Goal: Navigation & Orientation: Find specific page/section

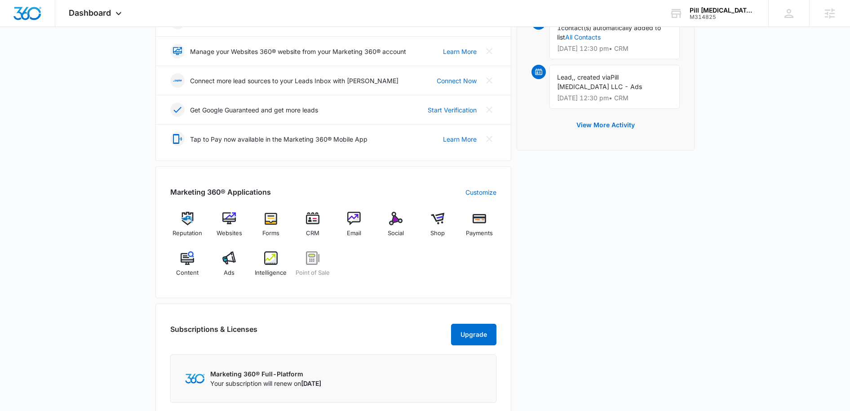
scroll to position [211, 0]
click at [440, 217] on img at bounding box center [437, 217] width 13 height 13
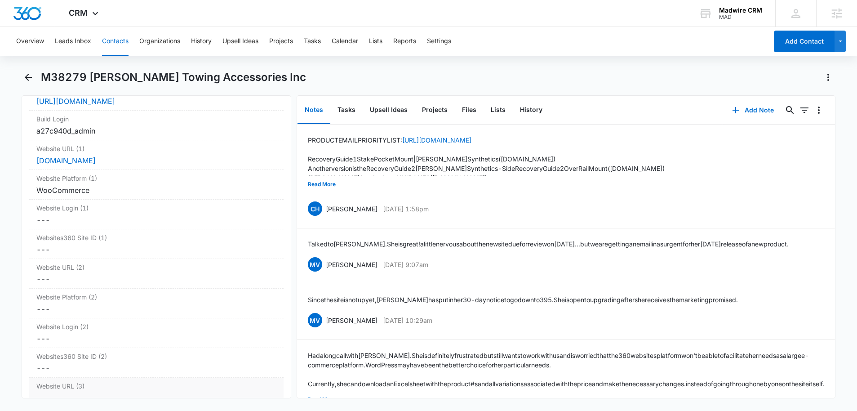
scroll to position [3462, 0]
click at [174, 185] on div "WooCommerce" at bounding box center [156, 190] width 240 height 11
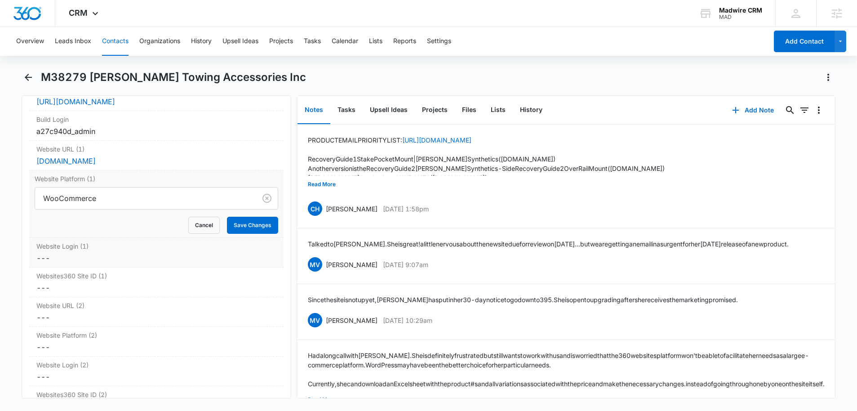
click at [166, 241] on label "Website Login (1)" at bounding box center [156, 245] width 240 height 9
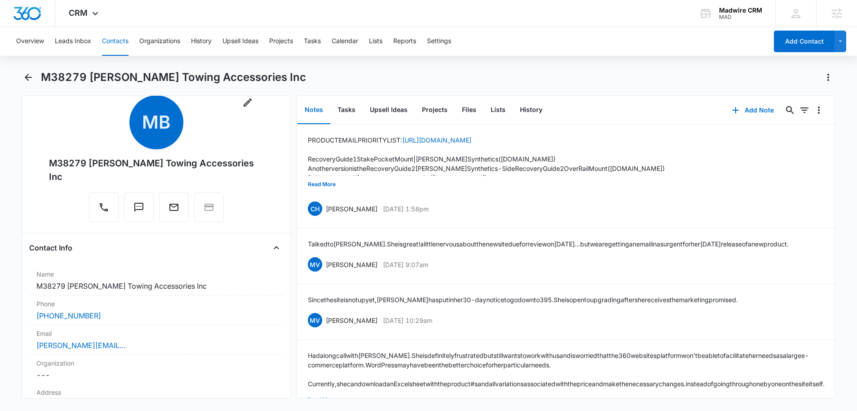
scroll to position [0, 0]
